Goal: Transaction & Acquisition: Purchase product/service

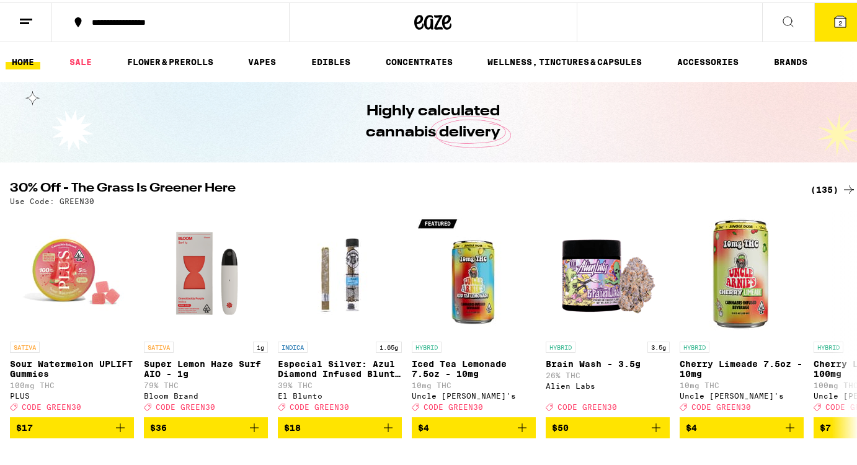
click at [815, 186] on div "(135)" at bounding box center [834, 187] width 46 height 15
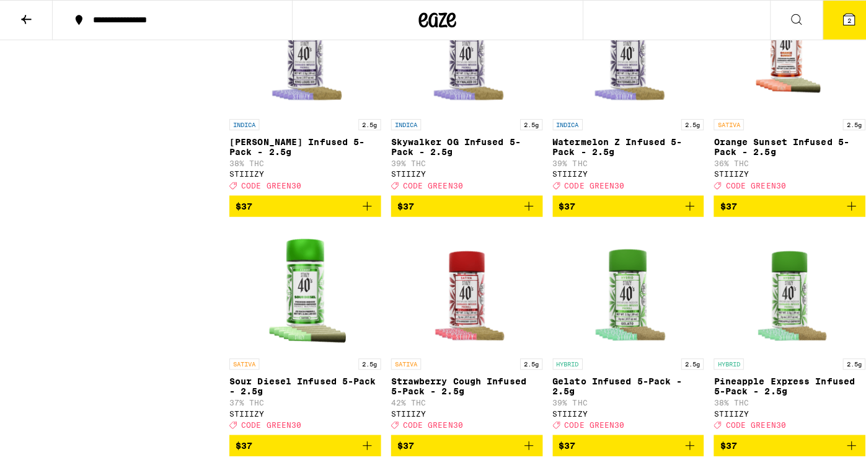
scroll to position [5980, 0]
